Goal: Task Accomplishment & Management: Manage account settings

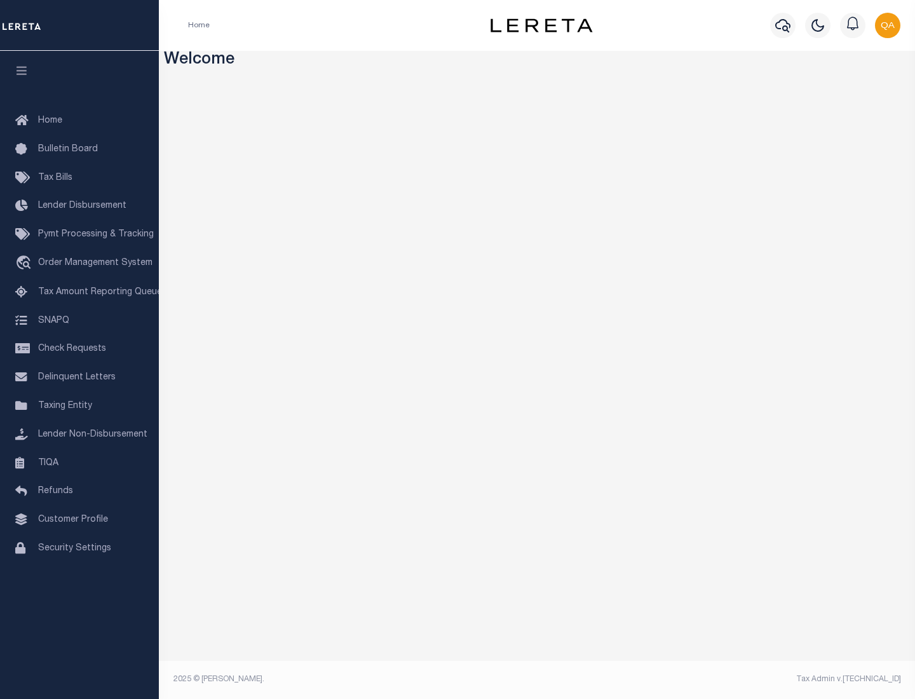
click at [79, 349] on span "Check Requests" at bounding box center [72, 348] width 68 height 9
select select "50"
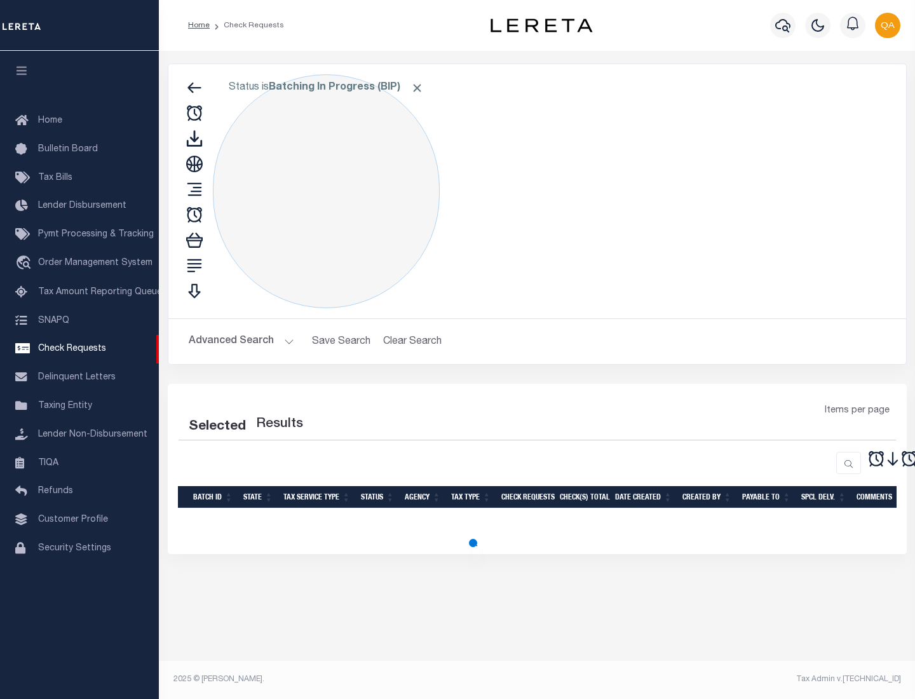
select select "50"
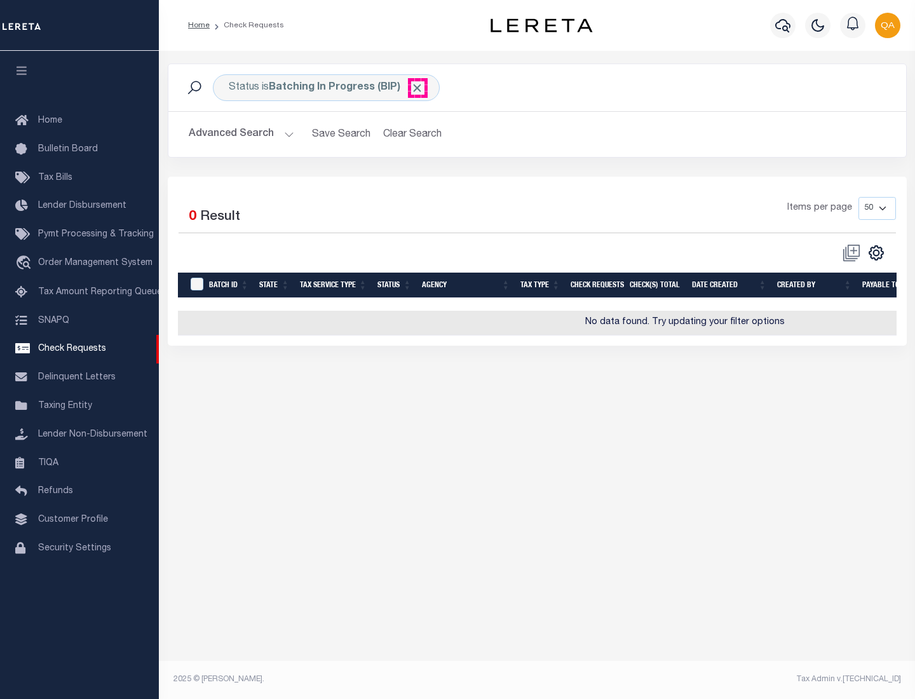
click at [417, 88] on span "Click to Remove" at bounding box center [417, 87] width 13 height 13
